Goal: Information Seeking & Learning: Understand process/instructions

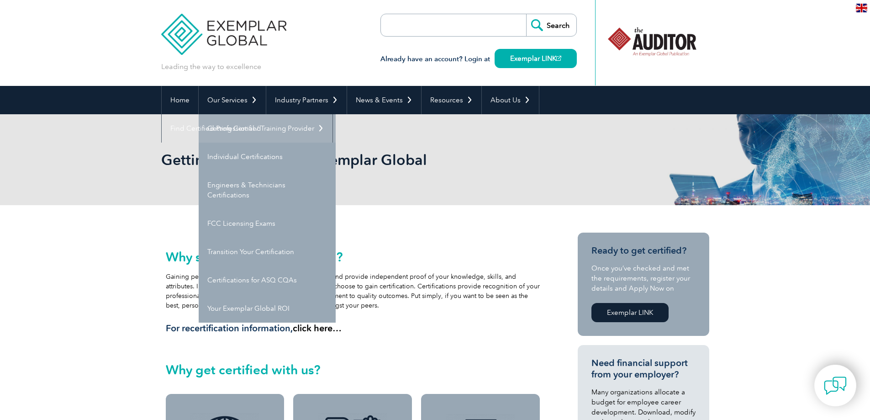
click at [239, 126] on link "Getting Certified" at bounding box center [267, 128] width 137 height 28
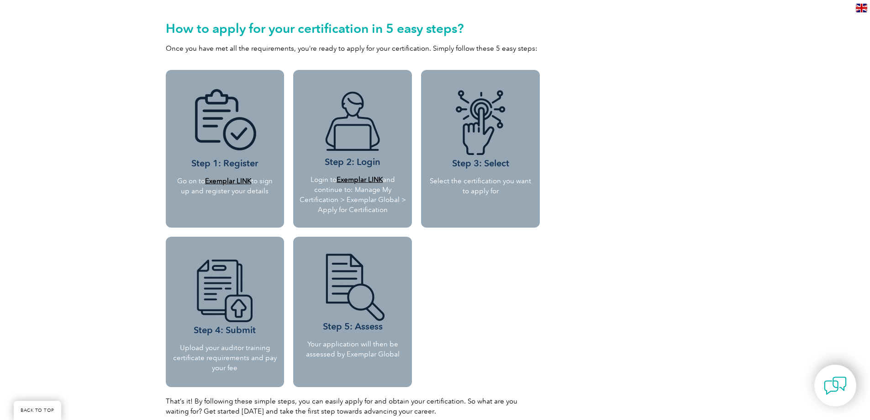
scroll to position [776, 0]
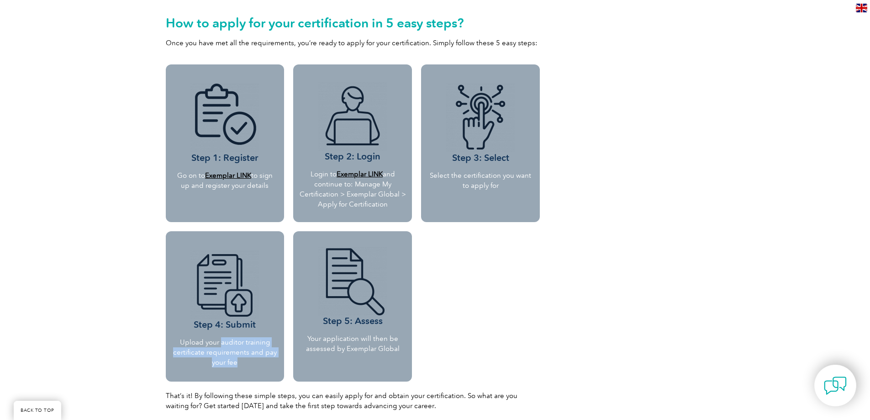
drag, startPoint x: 222, startPoint y: 342, endPoint x: 242, endPoint y: 365, distance: 30.1
click at [242, 365] on p "Upload your auditor training certificate requirements and pay your fee" at bounding box center [225, 352] width 105 height 30
drag, startPoint x: 310, startPoint y: 337, endPoint x: 399, endPoint y: 349, distance: 89.4
click at [399, 349] on p "Your application will then be assessed by Exemplar Global" at bounding box center [352, 343] width 112 height 20
click at [61, 315] on div "Why should you get certified? Gaining personnel certification will enhance your…" at bounding box center [435, 51] width 870 height 1245
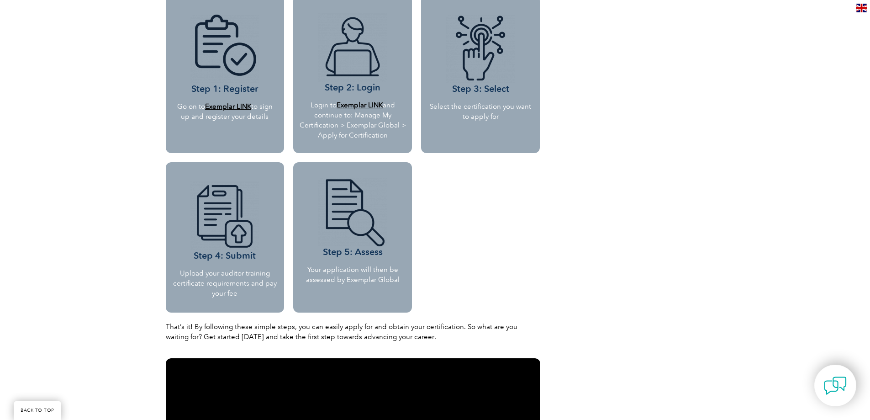
scroll to position [822, 0]
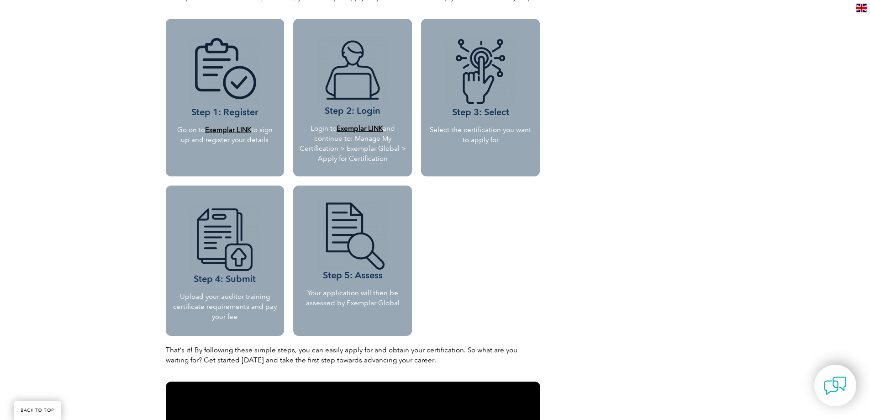
click at [225, 129] on b "Exemplar LINK" at bounding box center [228, 130] width 46 height 8
